Goal: Book appointment/travel/reservation

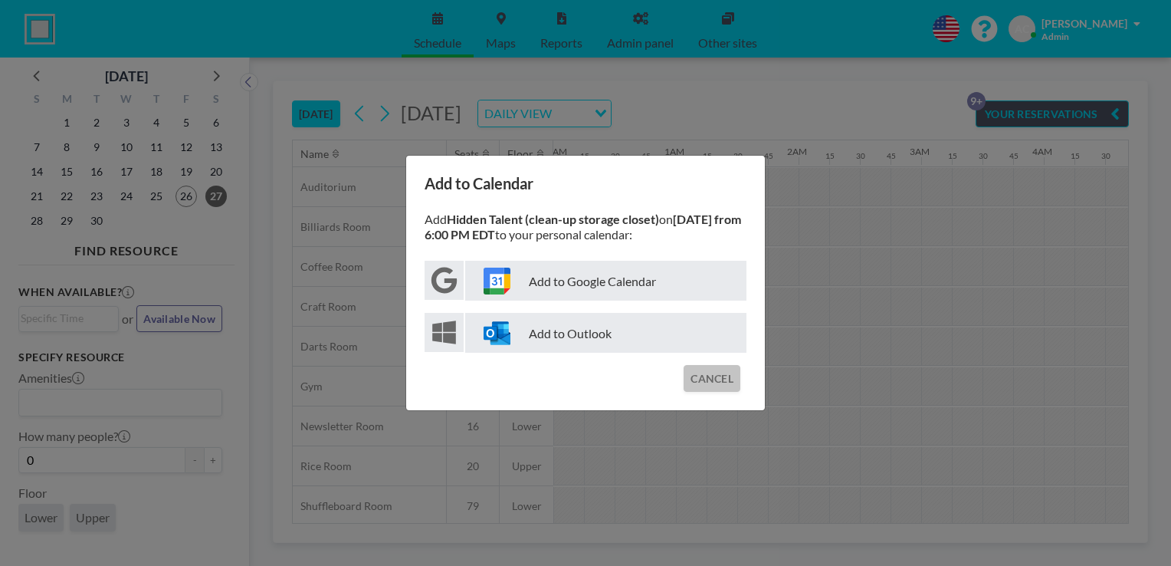
click at [701, 379] on button "CANCEL" at bounding box center [712, 378] width 57 height 27
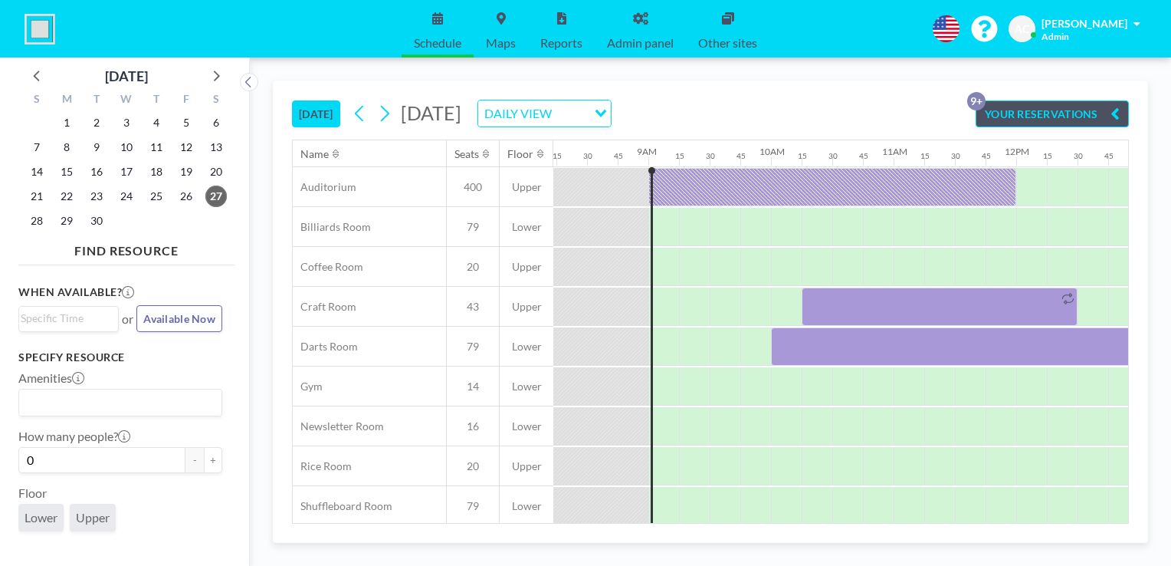
scroll to position [0, 1042]
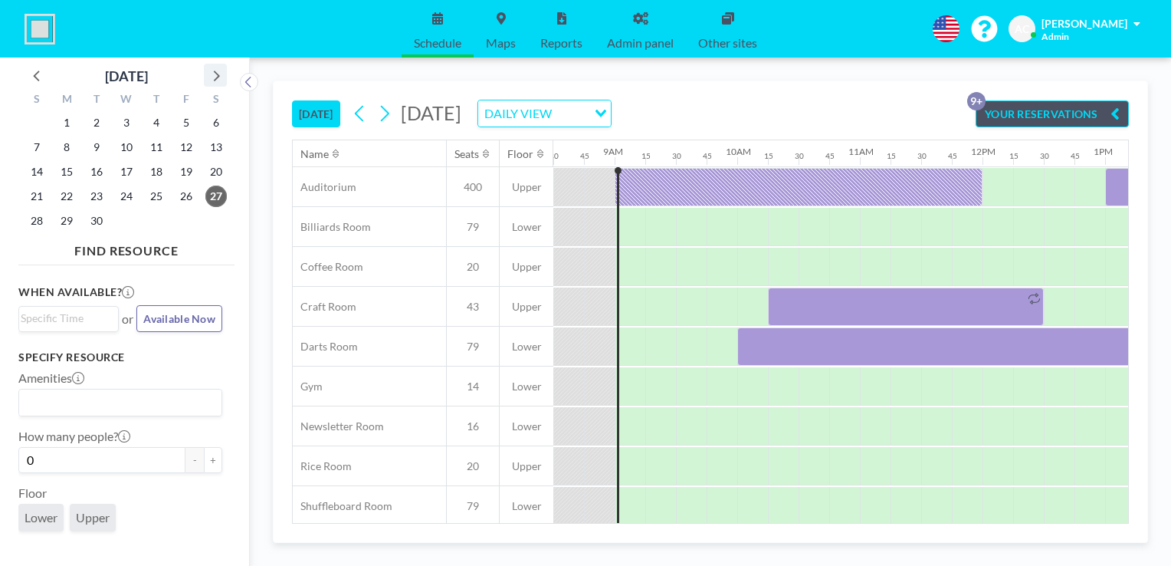
click at [215, 69] on icon at bounding box center [215, 75] width 20 height 20
click at [34, 222] on span "26" at bounding box center [36, 220] width 21 height 21
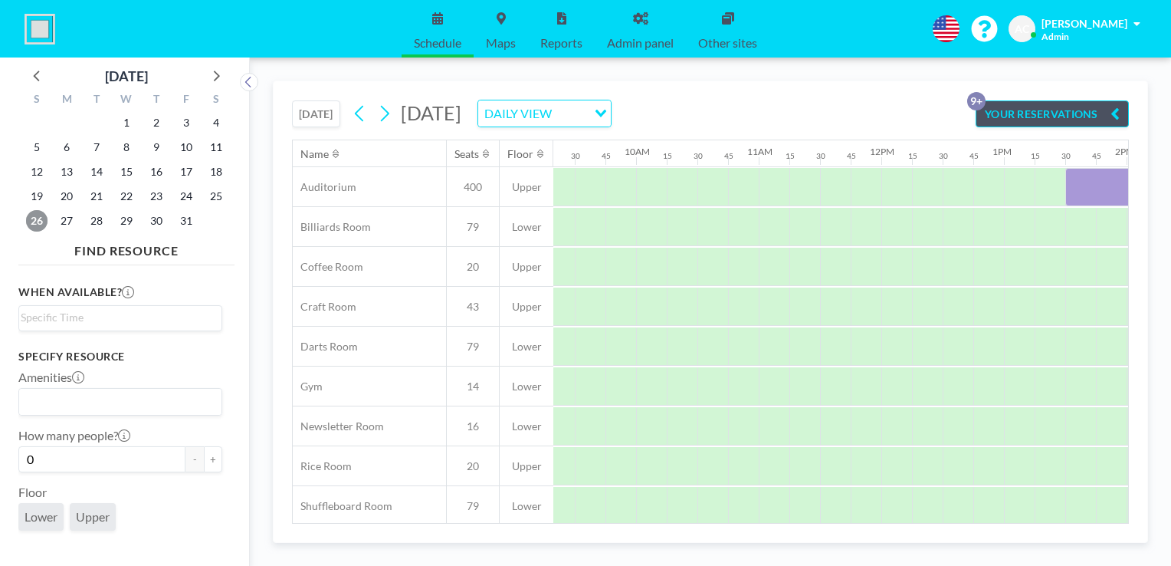
scroll to position [0, 0]
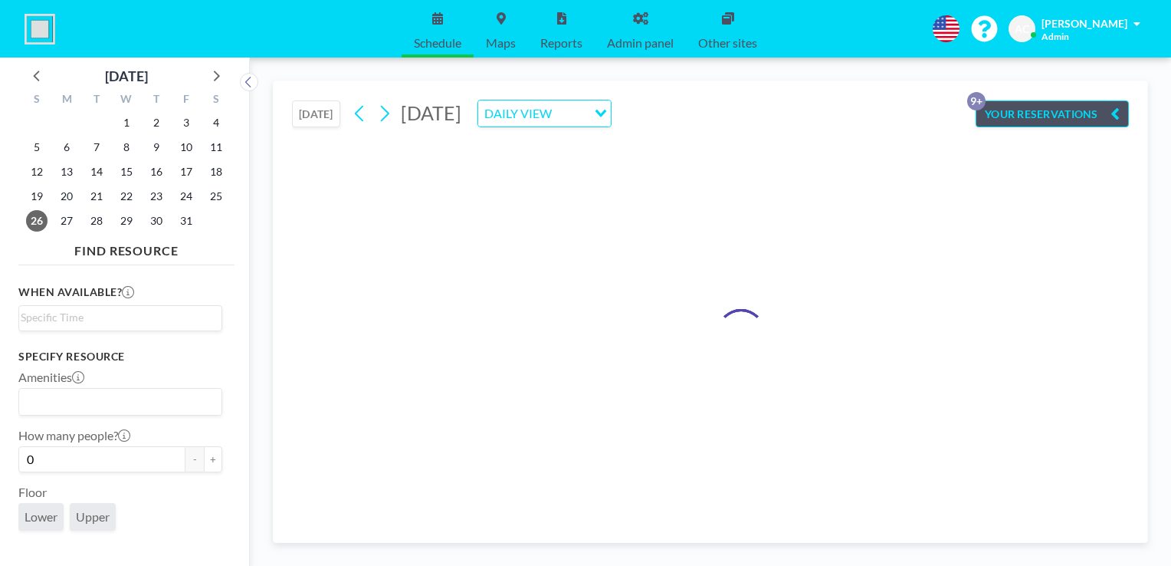
click at [1112, 521] on div at bounding box center [710, 331] width 837 height 384
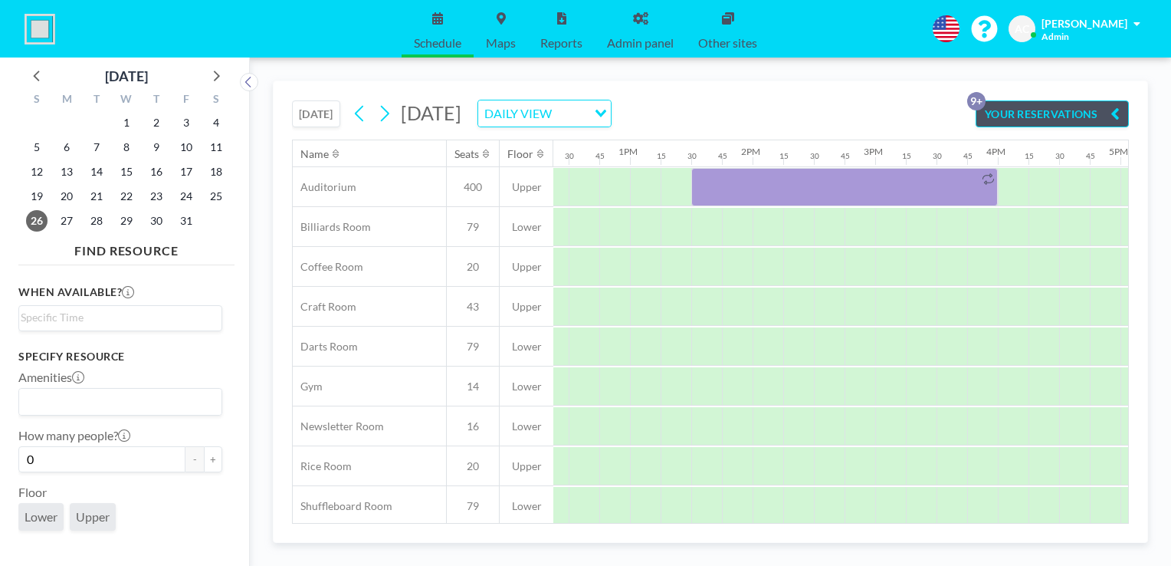
scroll to position [0, 1533]
click at [356, 116] on icon at bounding box center [360, 113] width 15 height 23
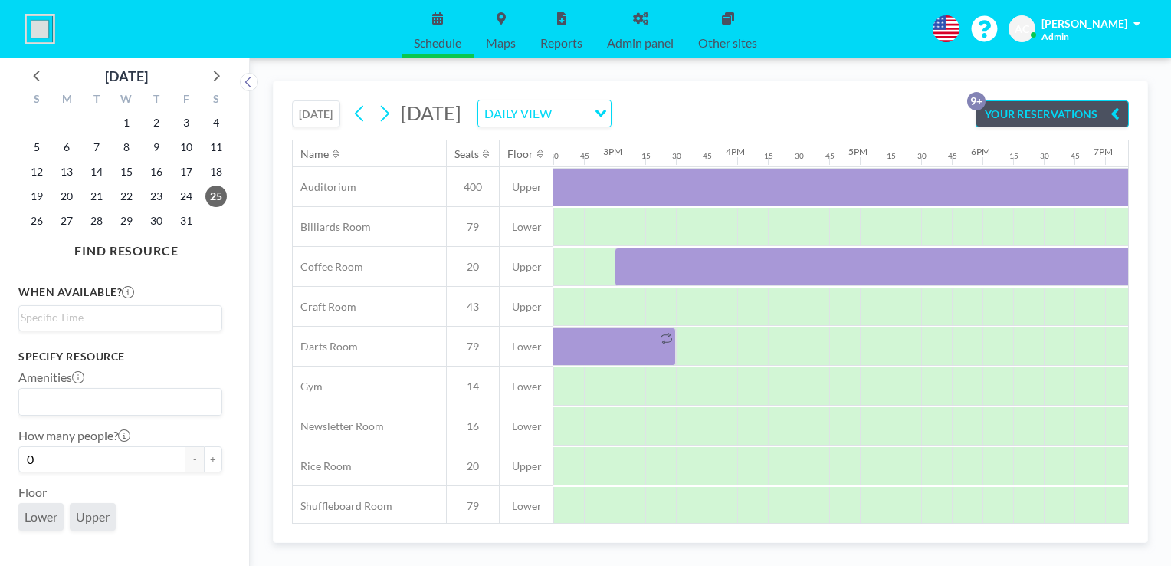
scroll to position [0, 1839]
click at [387, 112] on icon at bounding box center [384, 113] width 15 height 23
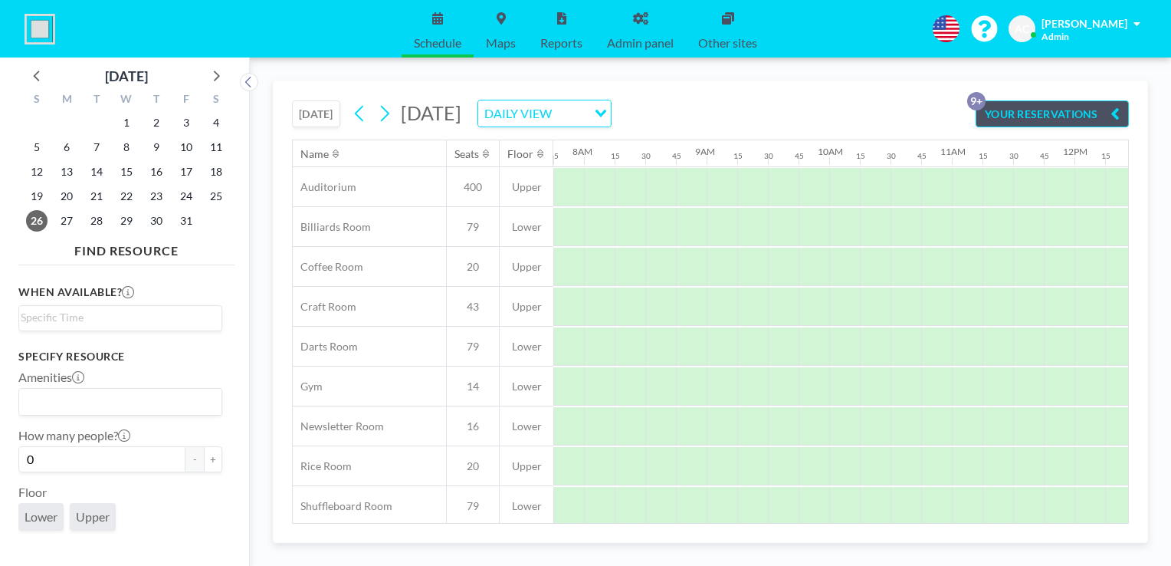
scroll to position [0, 1675]
